Goal: Register for event/course

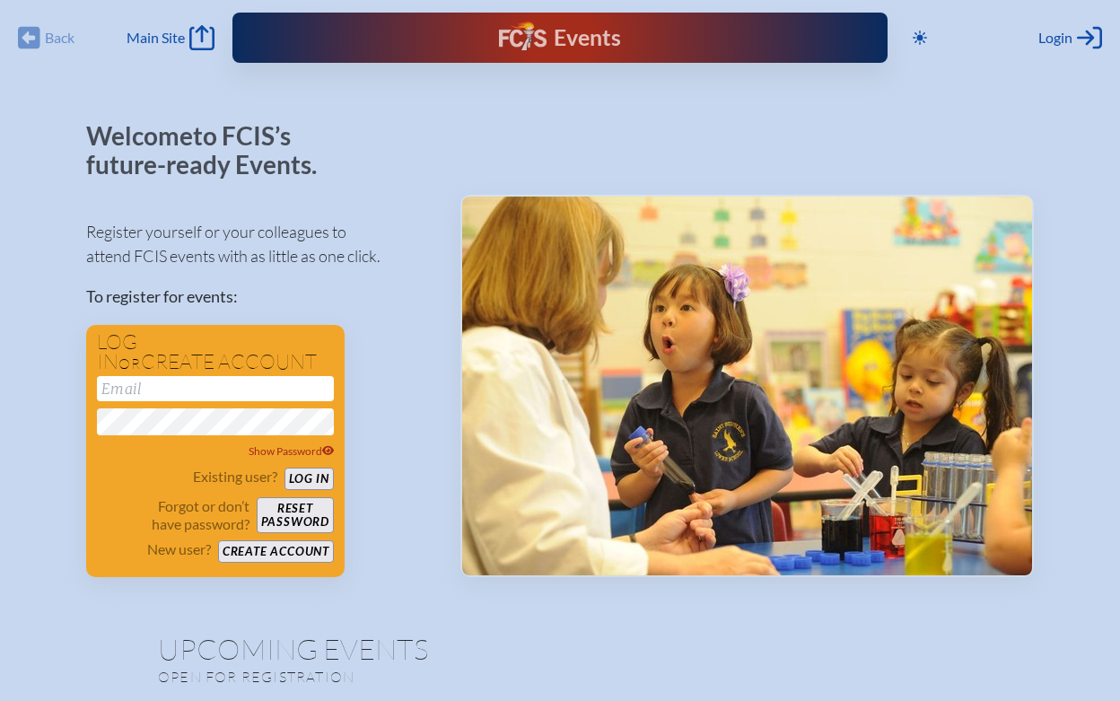
click at [34, 45] on div "Back Back Main Site Main Site" at bounding box center [116, 37] width 197 height 25
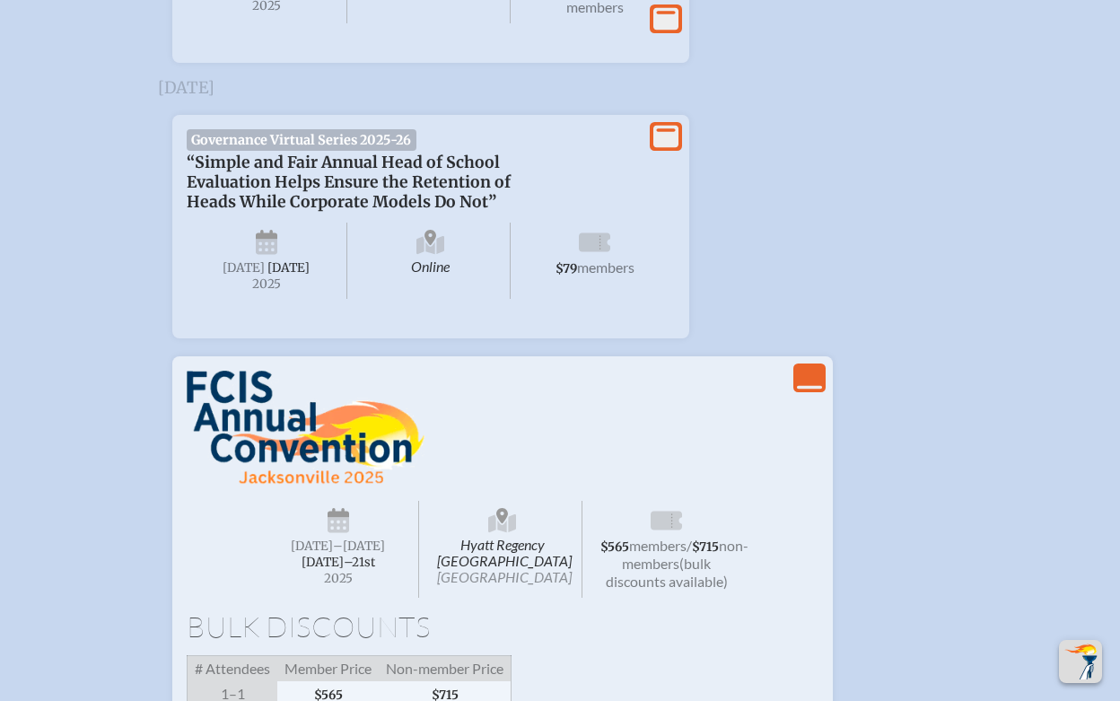
scroll to position [1744, 0]
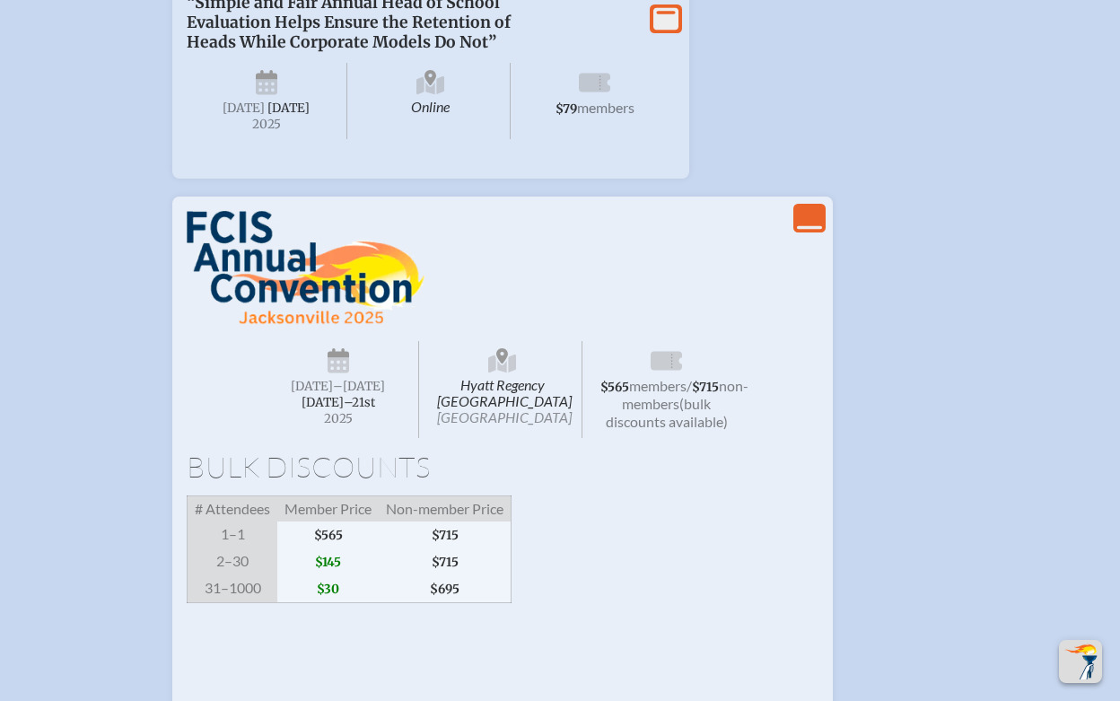
click at [586, 481] on h1 "Bulk Discounts" at bounding box center [503, 466] width 632 height 29
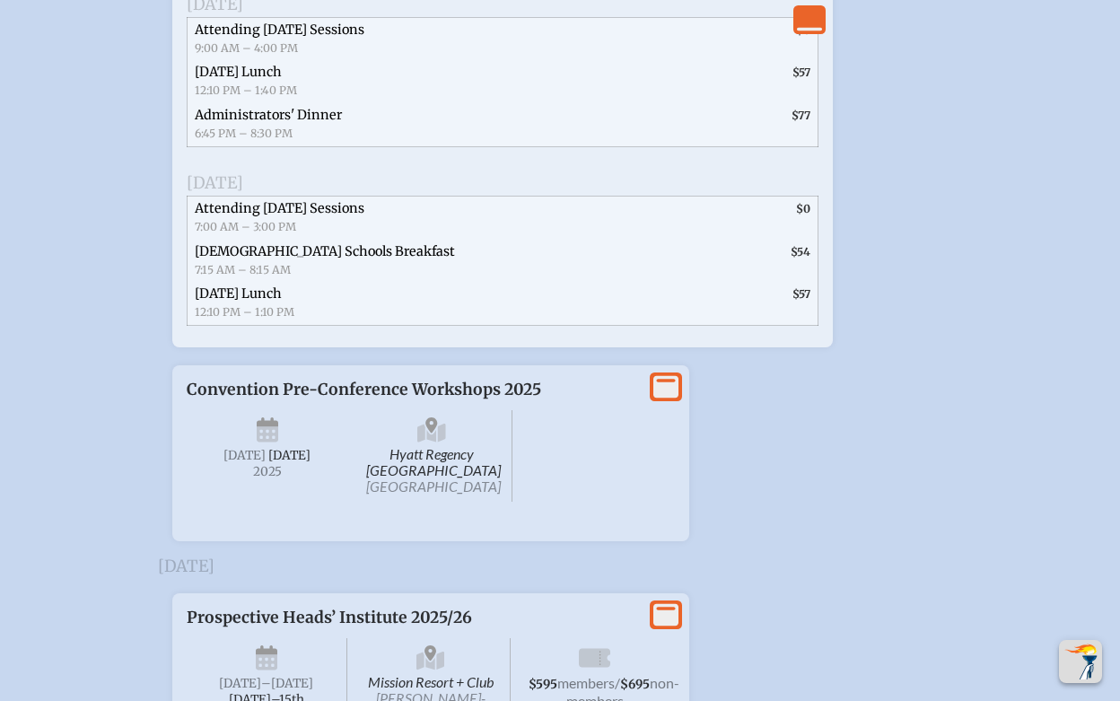
scroll to position [2928, 0]
click at [670, 397] on icon at bounding box center [665, 385] width 25 height 22
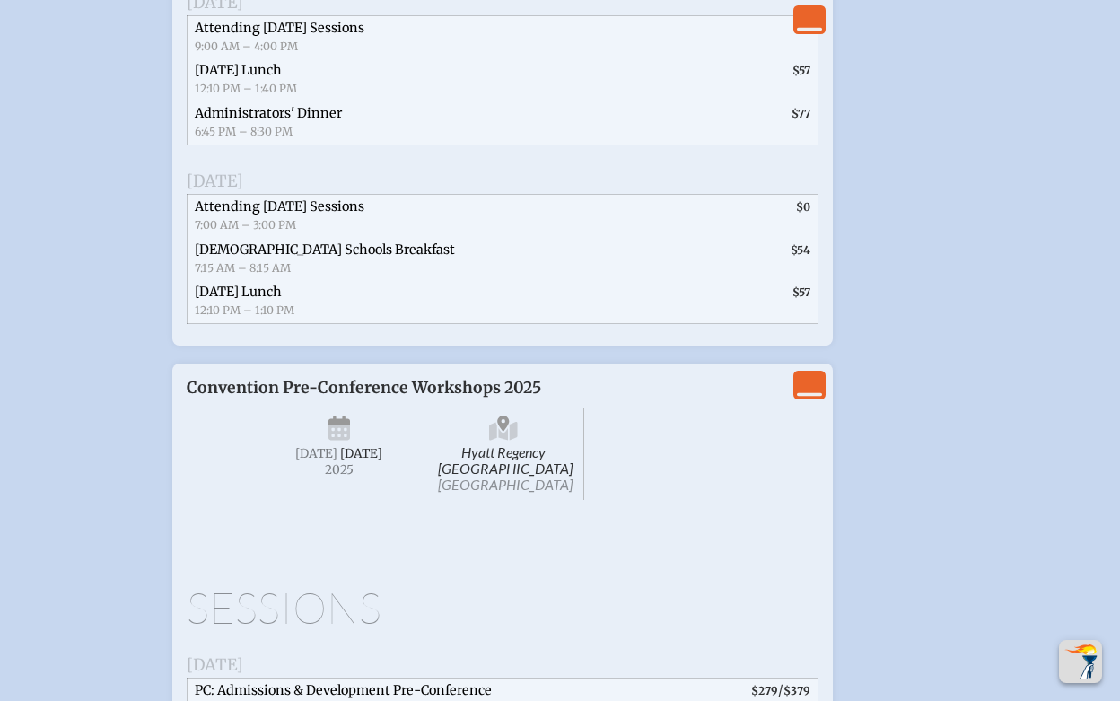
click at [495, 500] on span "Hyatt Regency Jacksonville Riverfront Jacksonville" at bounding box center [505, 454] width 162 height 92
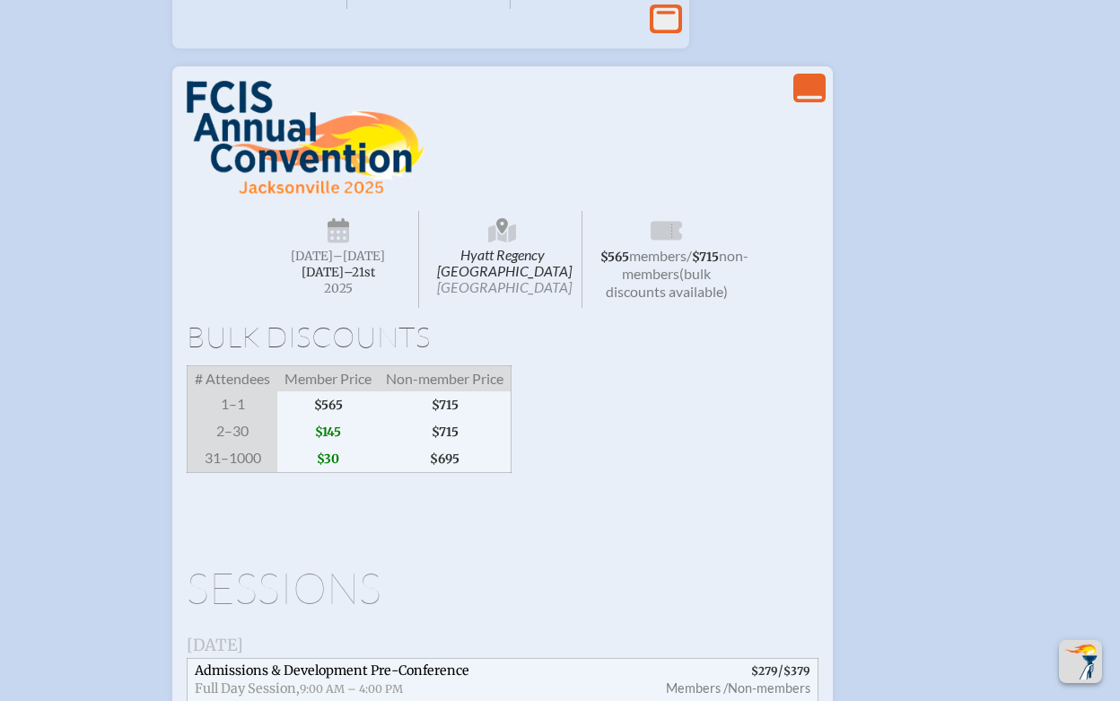
scroll to position [1870, 0]
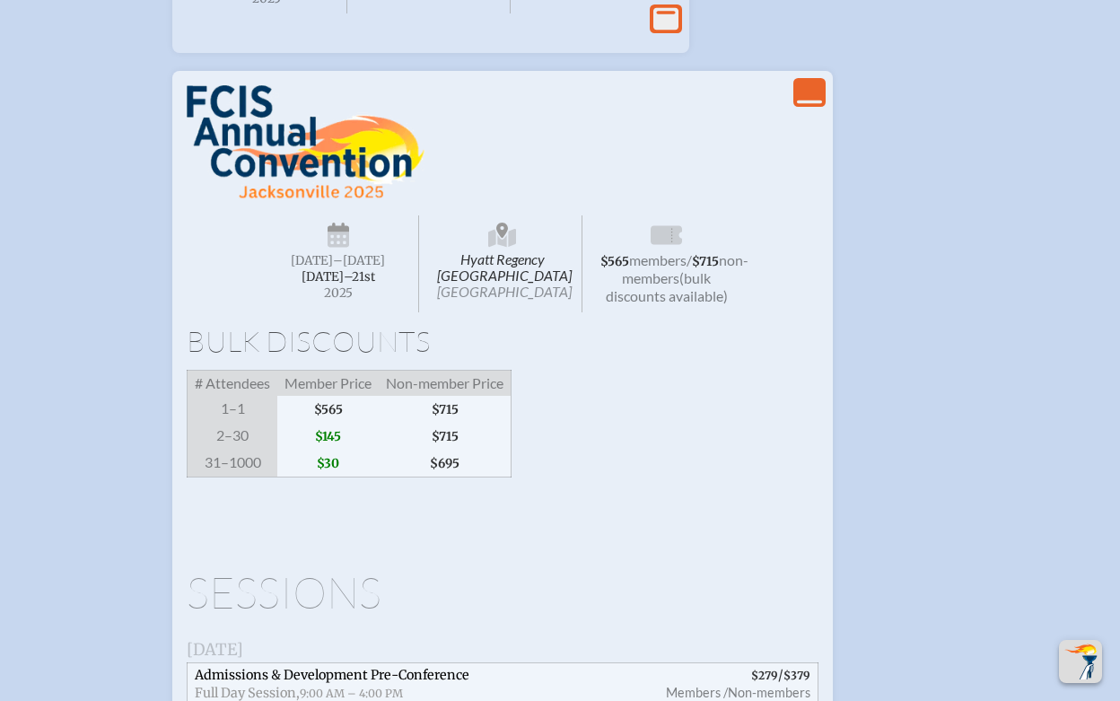
click at [337, 300] on span "2025" at bounding box center [338, 292] width 131 height 13
click at [518, 300] on span "[GEOGRAPHIC_DATA]" at bounding box center [504, 291] width 135 height 17
click at [639, 304] on span "(bulk discounts available)" at bounding box center [667, 286] width 122 height 35
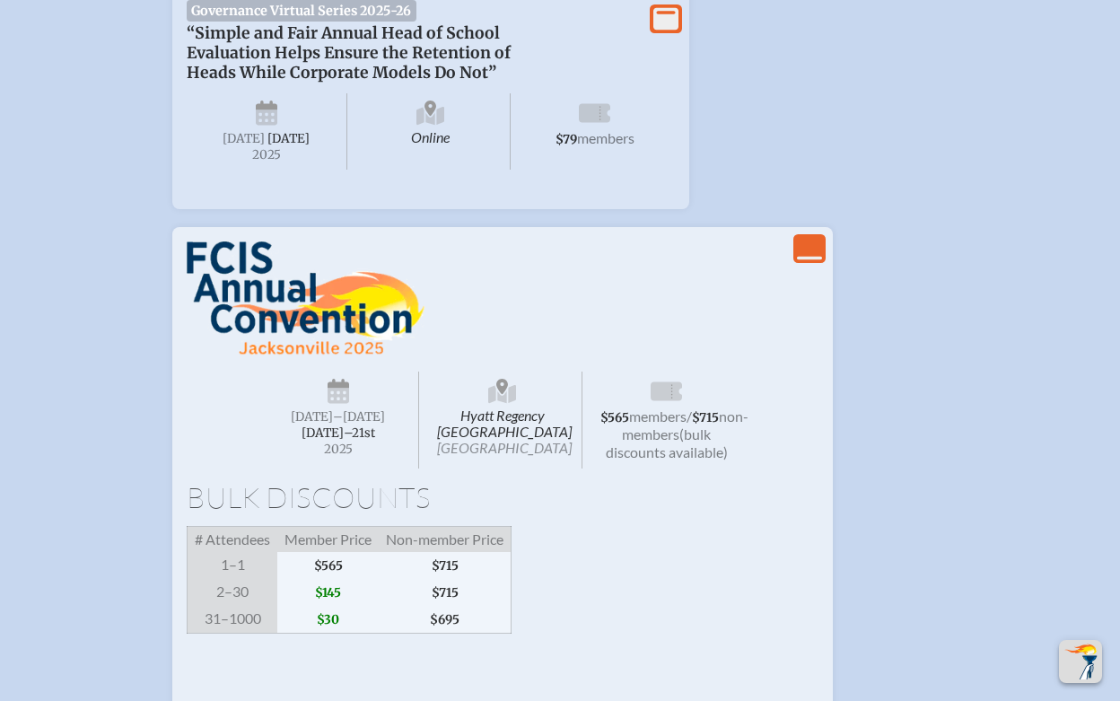
scroll to position [1550, 0]
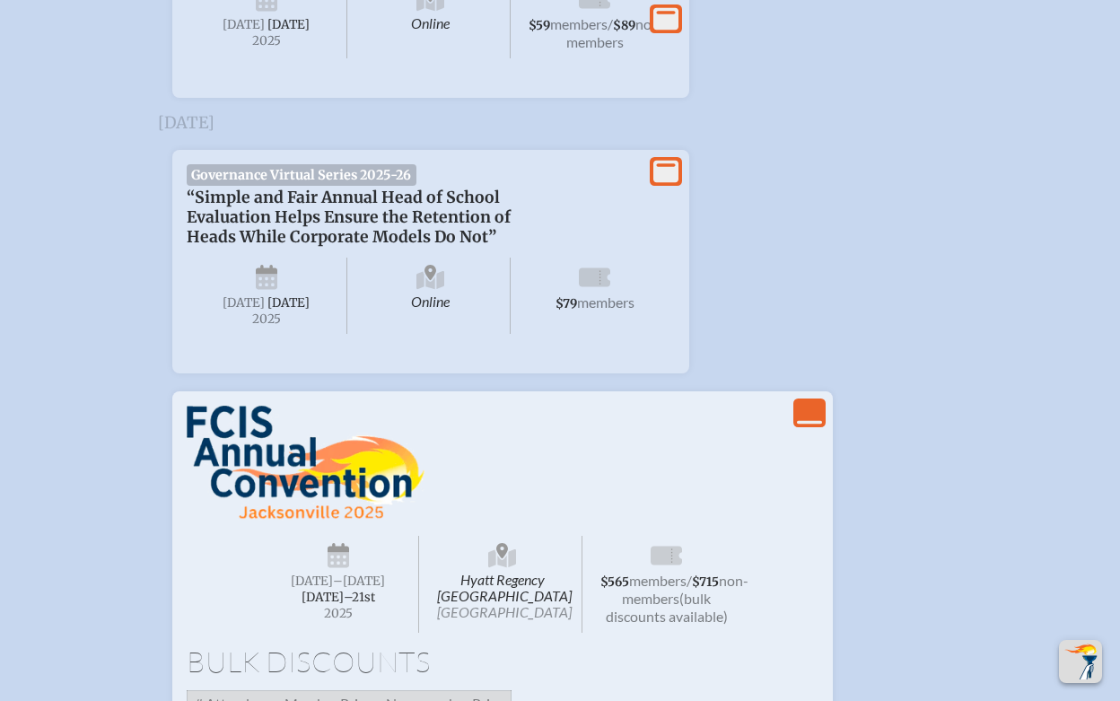
click at [421, 333] on span "Online" at bounding box center [431, 295] width 161 height 75
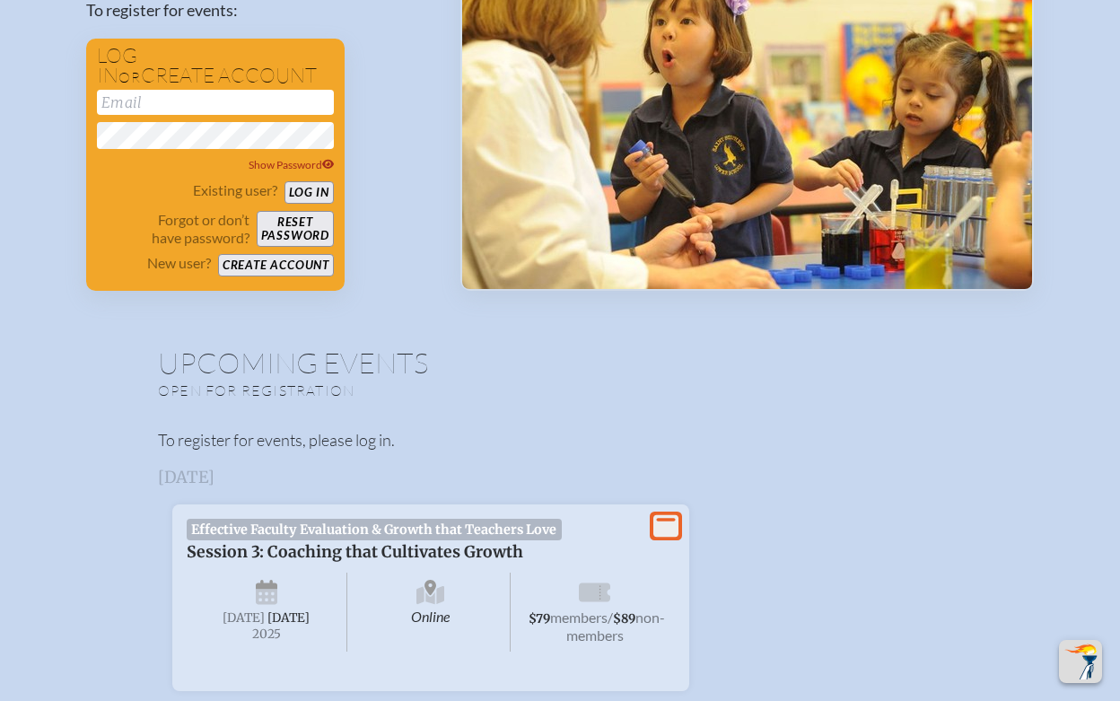
scroll to position [0, 0]
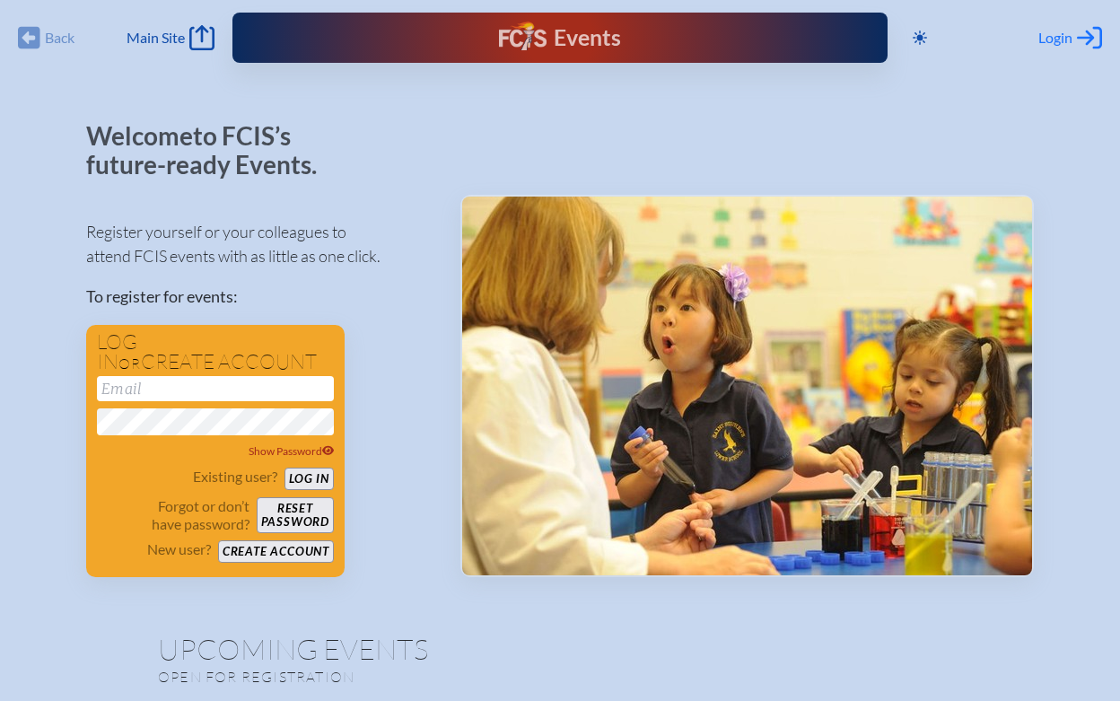
click at [1068, 37] on span "Login" at bounding box center [1055, 38] width 34 height 18
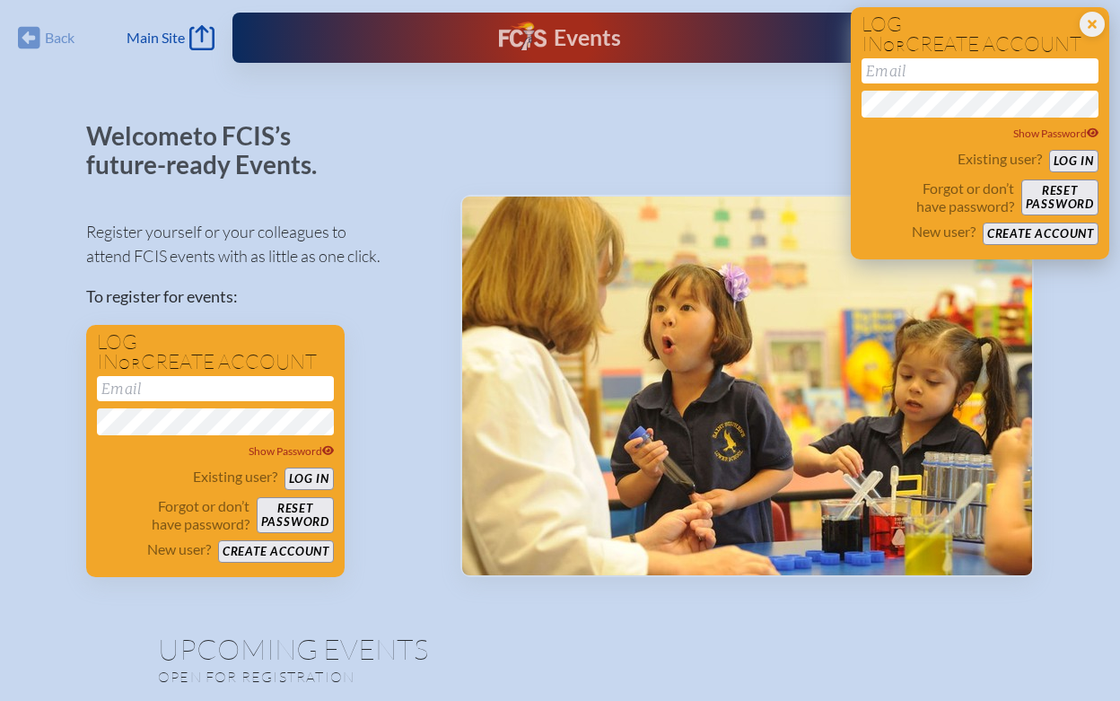
click at [1018, 232] on button "Create account" at bounding box center [1041, 234] width 116 height 22
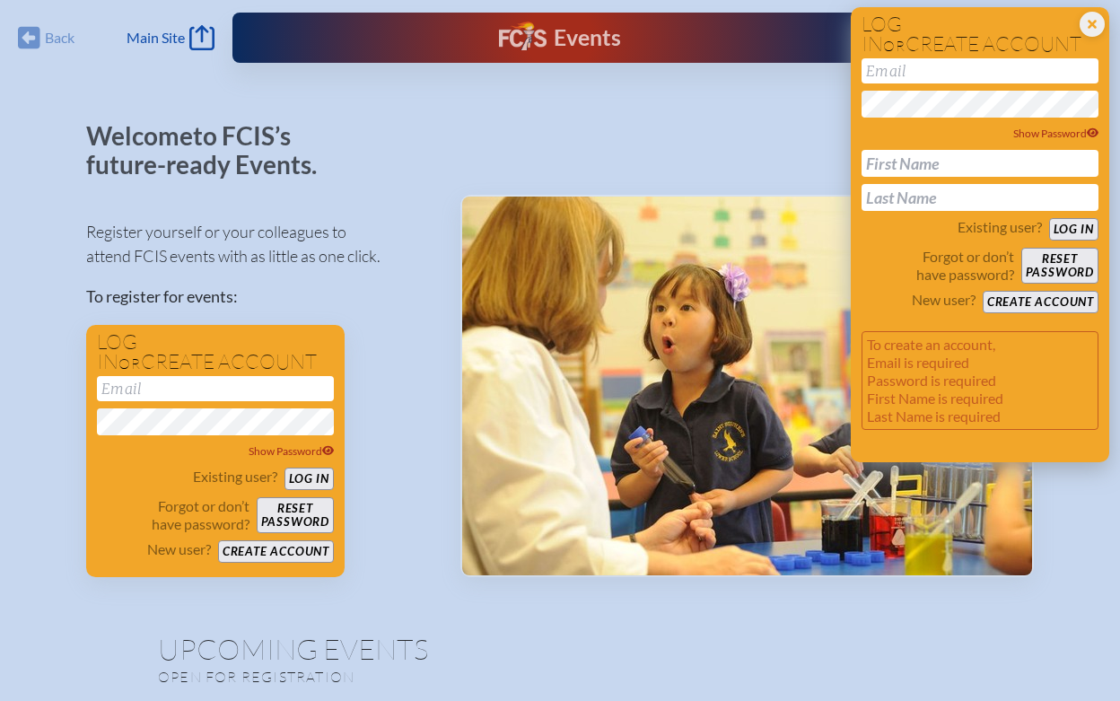
click at [948, 70] on input "email" at bounding box center [979, 70] width 237 height 25
type input "pdrescher2@gmail.com"
type input "[PERSON_NAME]"
click at [1013, 65] on input "pdrescher2@gmail.com" at bounding box center [979, 70] width 237 height 25
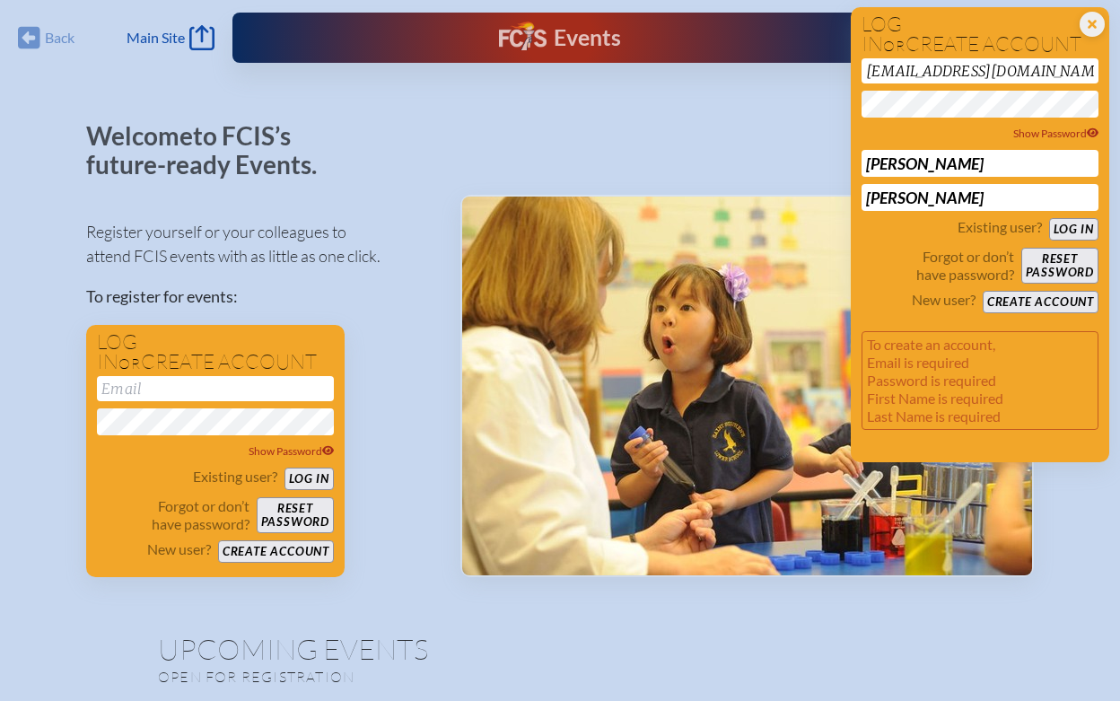
drag, startPoint x: 1023, startPoint y: 70, endPoint x: 823, endPoint y: 79, distance: 200.3
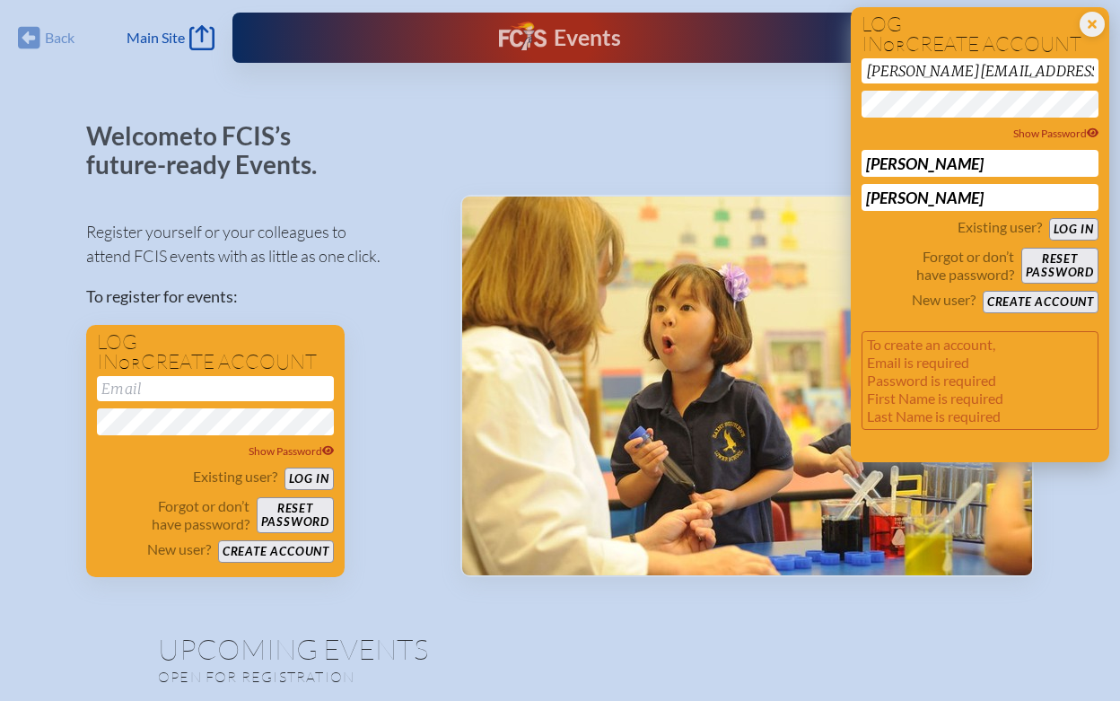
type input "[PERSON_NAME][EMAIL_ADDRESS][DOMAIN_NAME]"
click at [997, 170] on input "[PERSON_NAME]" at bounding box center [979, 163] width 237 height 27
click at [934, 197] on input "[PERSON_NAME]" at bounding box center [979, 197] width 237 height 27
click at [889, 294] on div "New user? Create account" at bounding box center [979, 302] width 237 height 22
click at [1024, 297] on button "Create account" at bounding box center [1041, 302] width 116 height 22
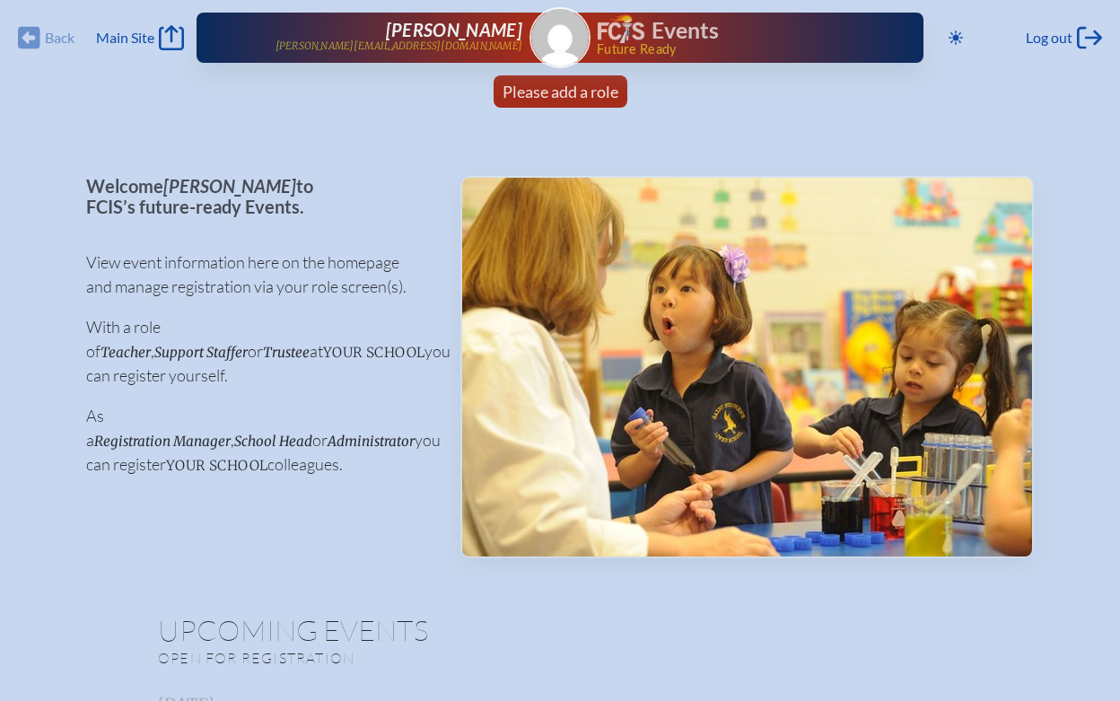
scroll to position [3, 0]
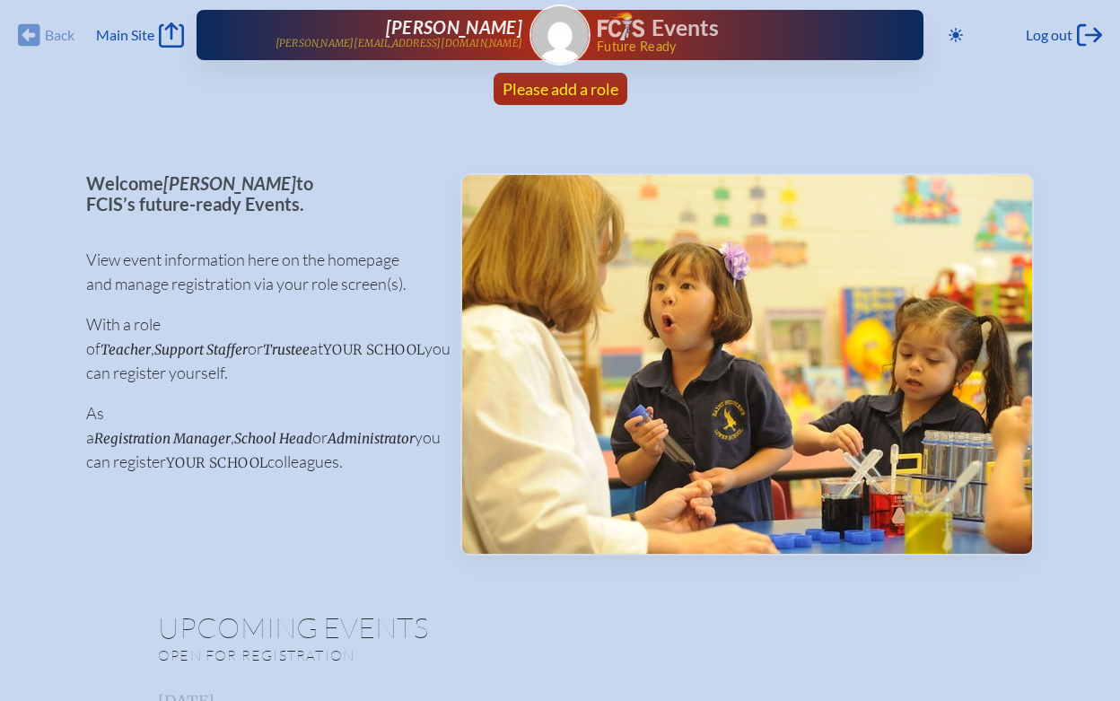
click at [552, 94] on span "Please add a role" at bounding box center [561, 89] width 116 height 20
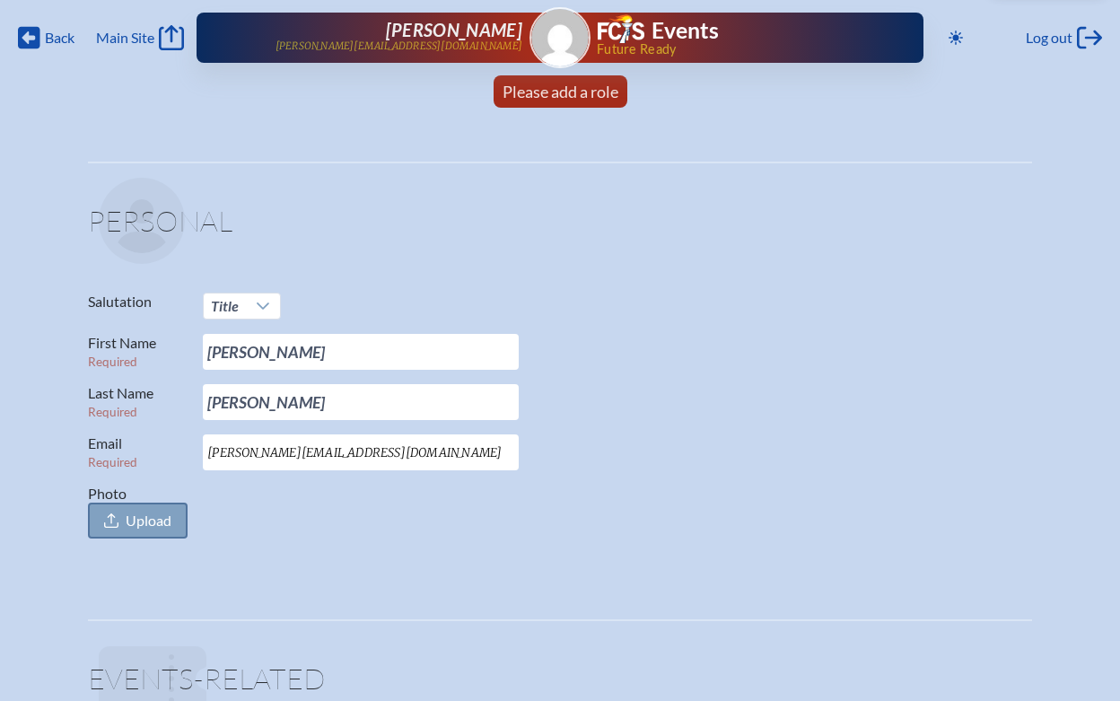
click at [153, 527] on span "Upload" at bounding box center [149, 521] width 46 height 18
click at [0, 0] on input "Photo Upload" at bounding box center [0, 0] width 0 height 0
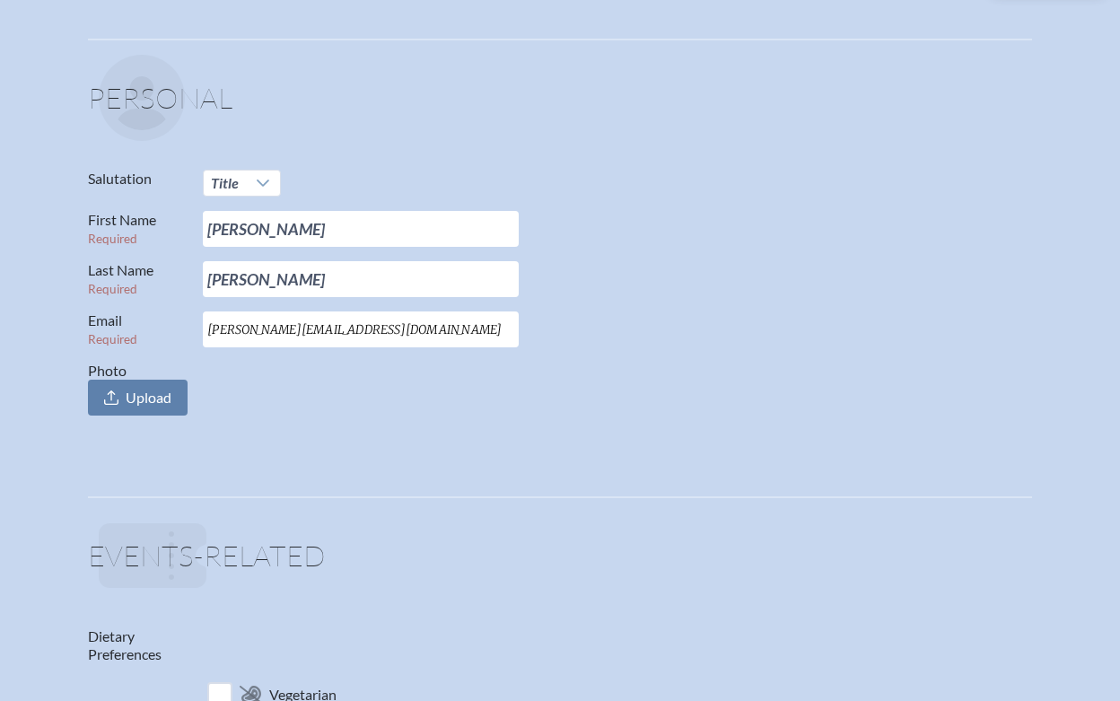
scroll to position [91, 0]
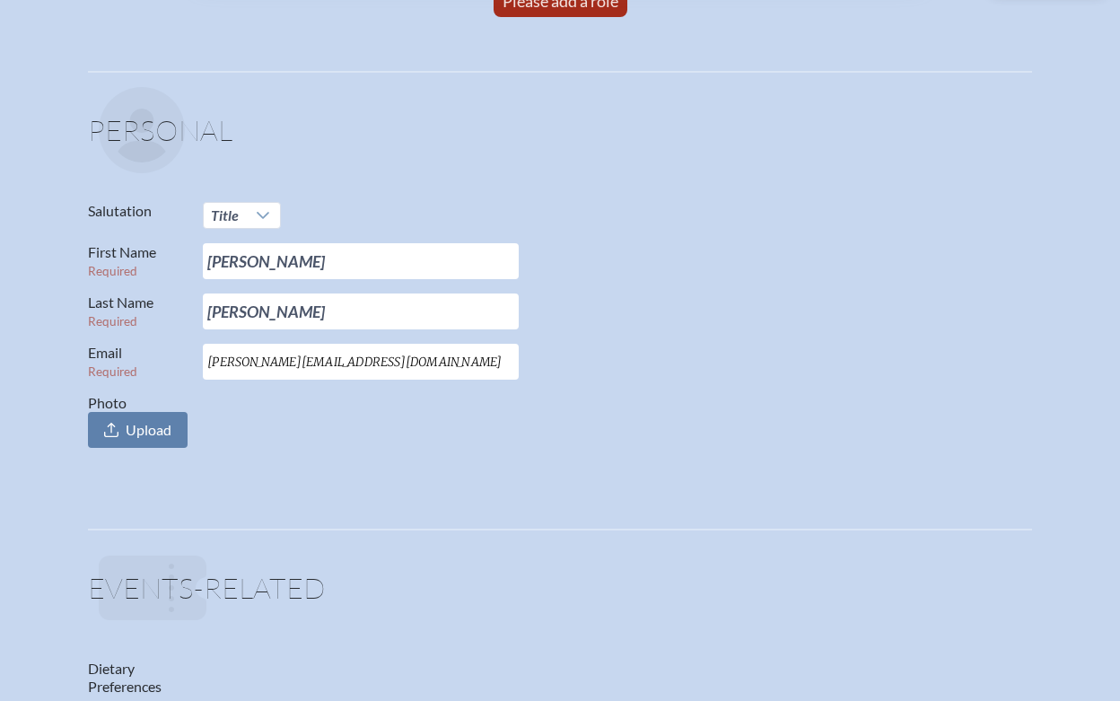
click at [234, 366] on input "[PERSON_NAME][EMAIL_ADDRESS][DOMAIN_NAME]" at bounding box center [361, 362] width 316 height 36
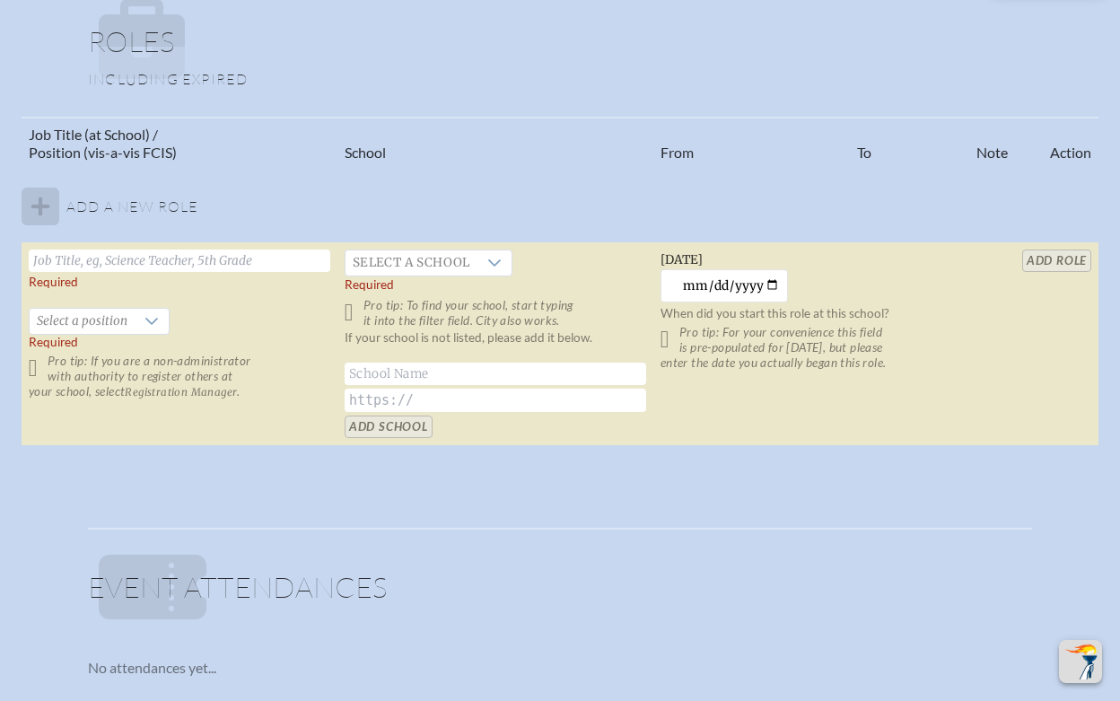
scroll to position [1068, 0]
type input "[PERSON_NAME][EMAIL_ADDRESS][PERSON_NAME][DOMAIN_NAME]"
click at [423, 267] on span "Select a school" at bounding box center [411, 261] width 132 height 25
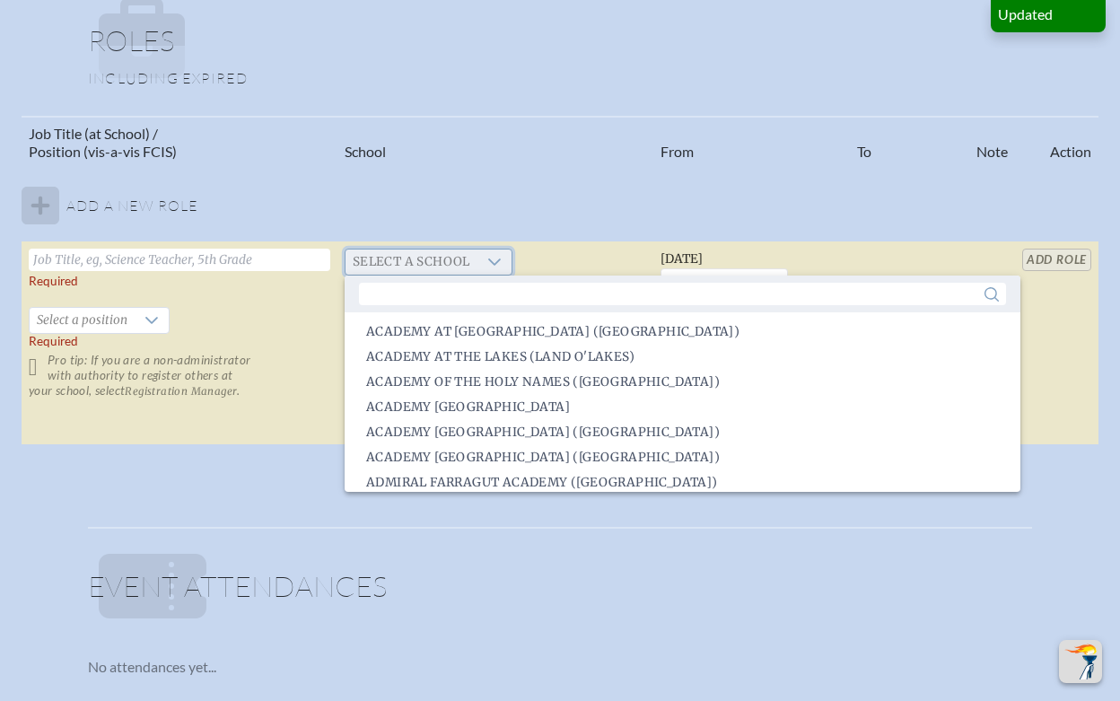
click at [423, 267] on span "Select a school" at bounding box center [411, 261] width 132 height 25
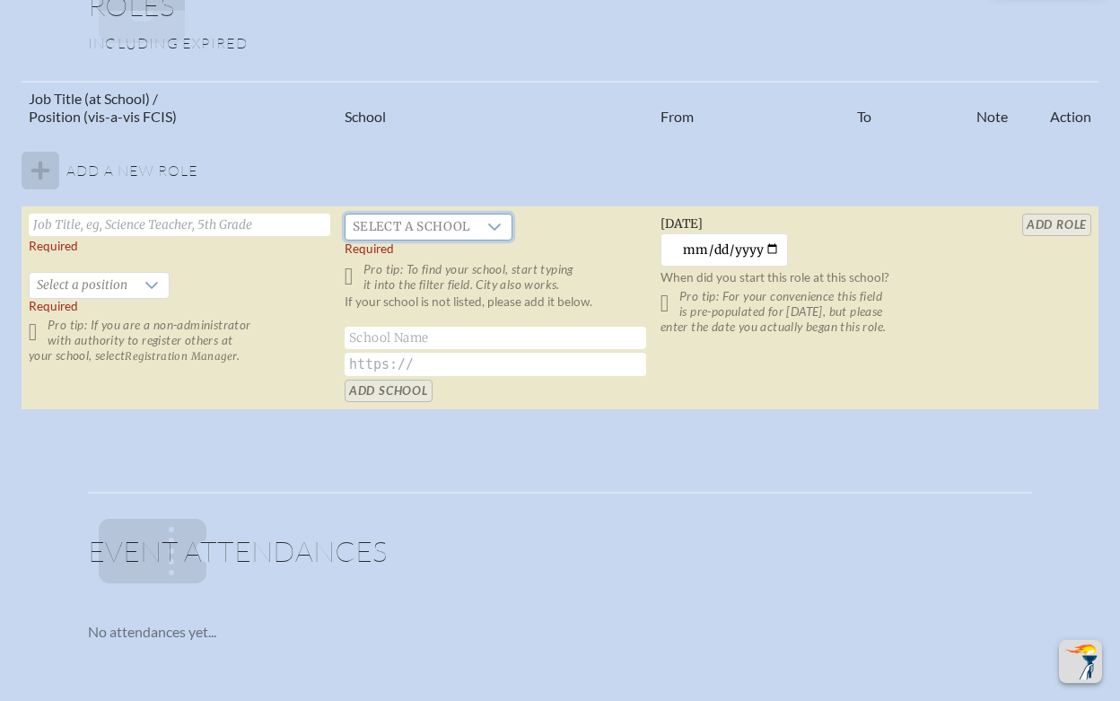
scroll to position [1092, 0]
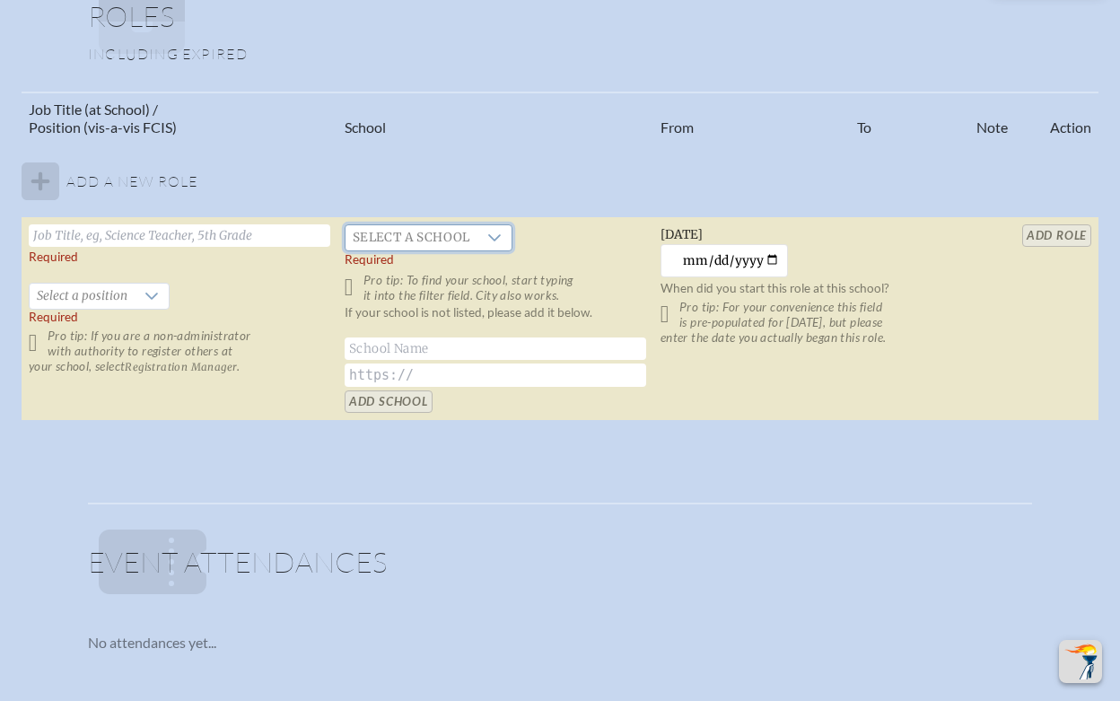
click at [511, 226] on td "Select a school Required Pro tip: To find your school, start typing it into the…" at bounding box center [495, 319] width 316 height 204
click at [496, 234] on icon at bounding box center [494, 238] width 14 height 14
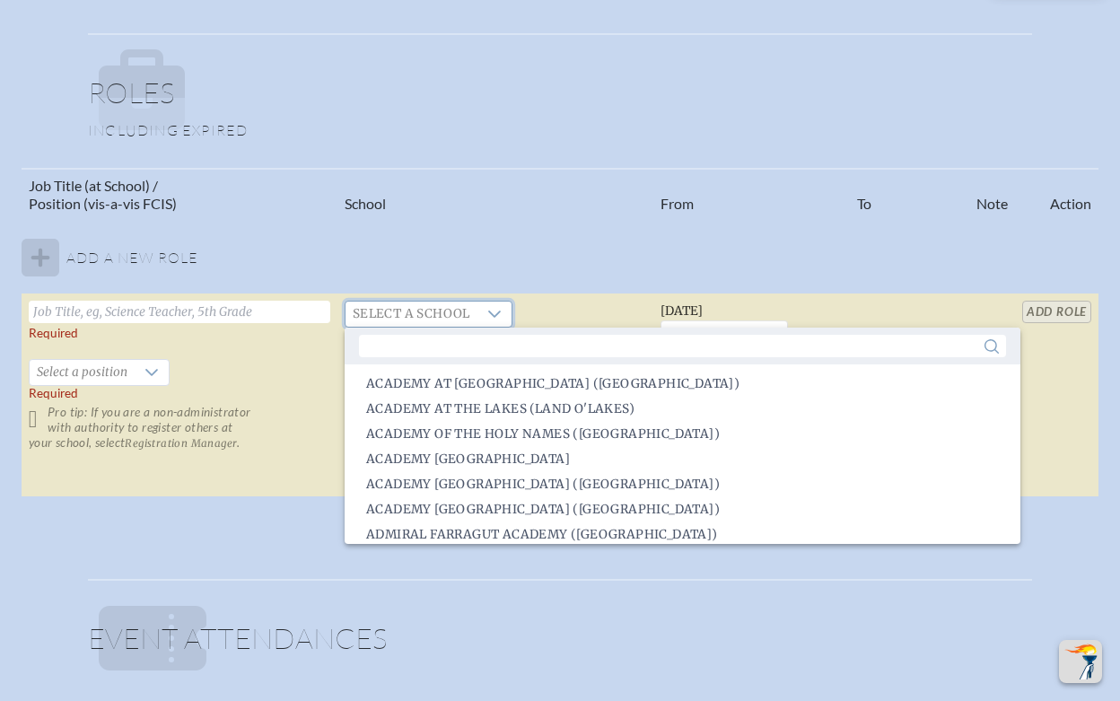
scroll to position [1009, 0]
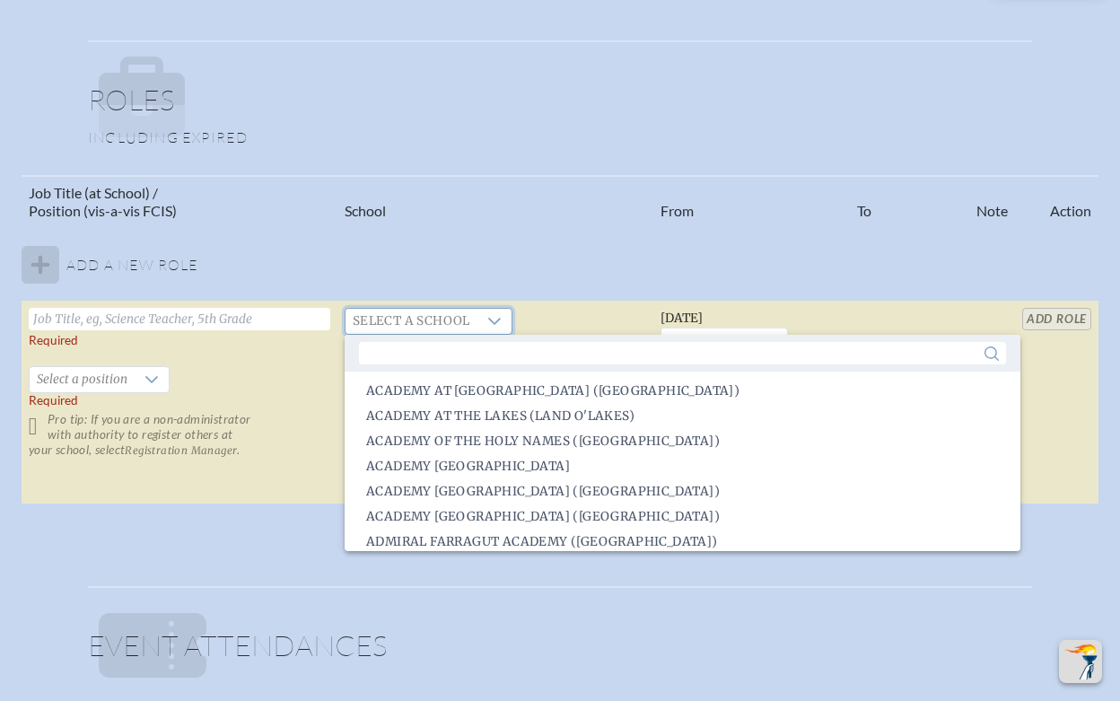
click at [507, 243] on table "Job Title (at School) / Position (vis-a-vis FCIS) School From To Note Action Ad…" at bounding box center [560, 340] width 1077 height 330
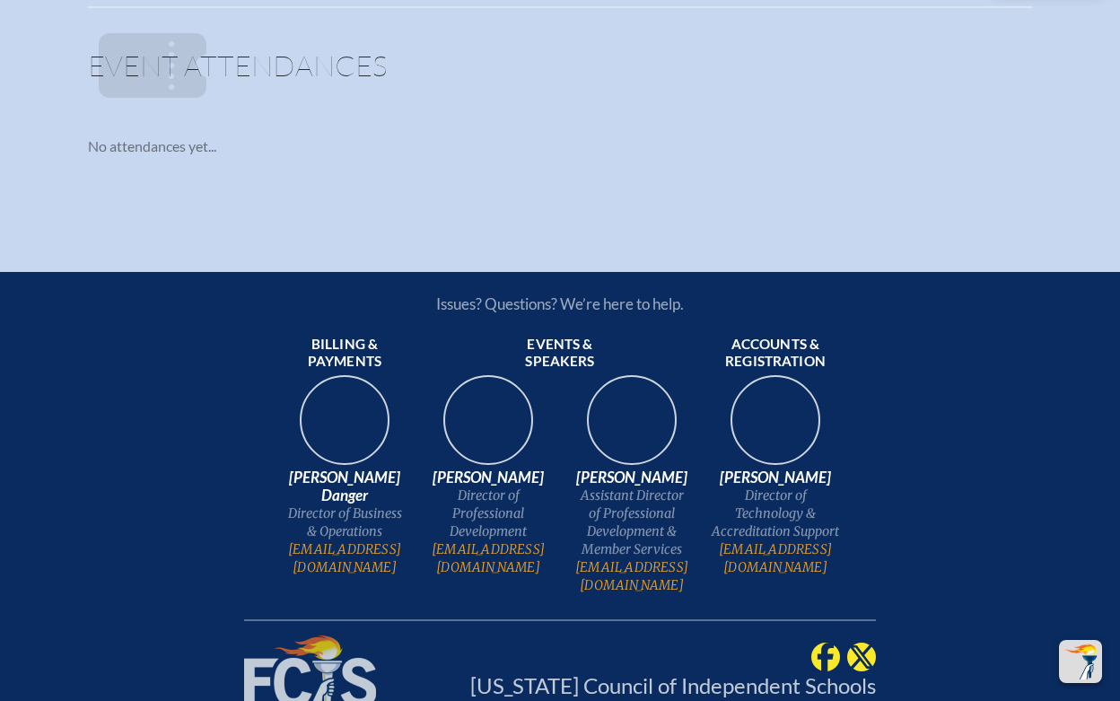
scroll to position [1728, 0]
